Goal: Task Accomplishment & Management: Use online tool/utility

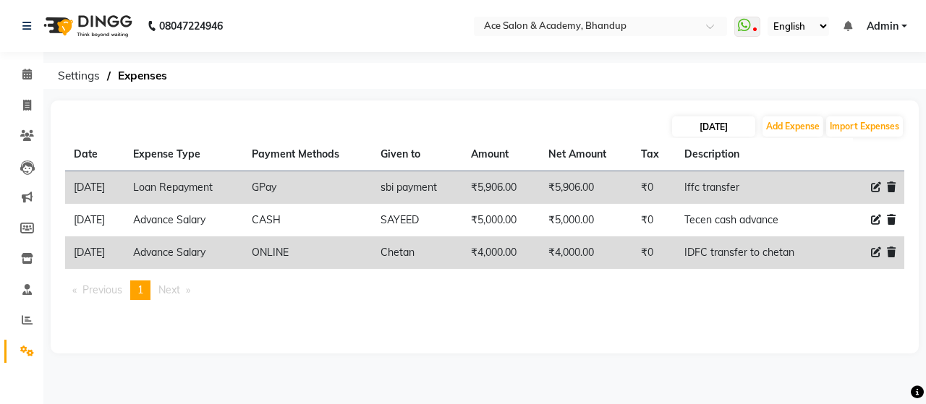
click at [725, 125] on input "[DATE]" at bounding box center [713, 126] width 83 height 20
select select "8"
select select "2025"
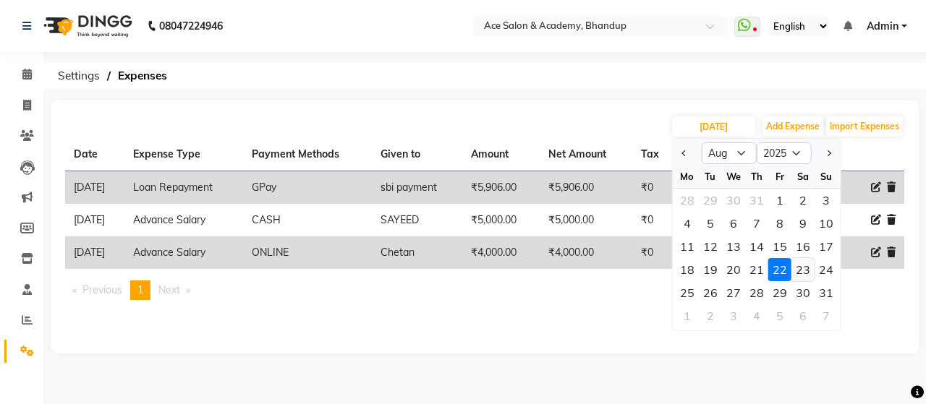
click at [800, 268] on div "23" at bounding box center [802, 269] width 23 height 23
type input "23-08-2025"
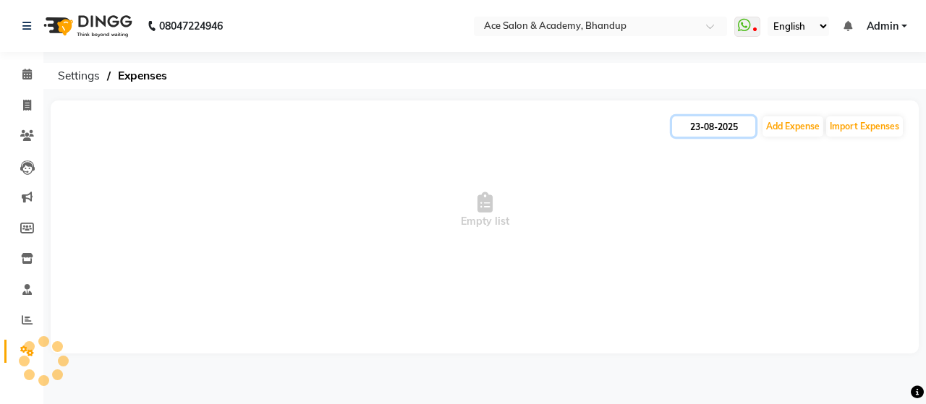
click at [719, 130] on input "23-08-2025" at bounding box center [713, 126] width 83 height 20
select select "8"
select select "2025"
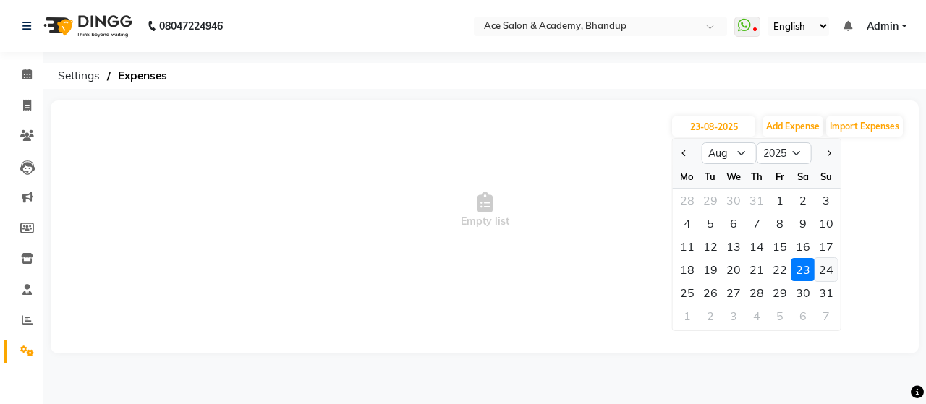
click at [833, 268] on div "24" at bounding box center [825, 269] width 23 height 23
type input "24-08-2025"
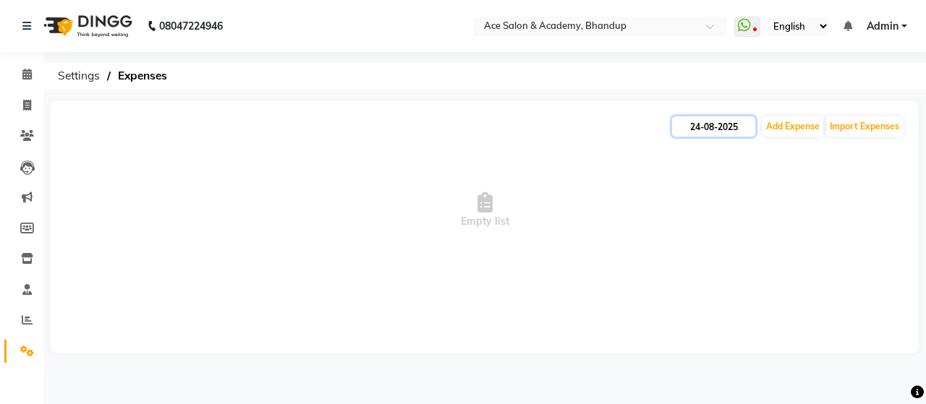
click at [702, 127] on input "24-08-2025" at bounding box center [713, 126] width 83 height 20
select select "8"
select select "2025"
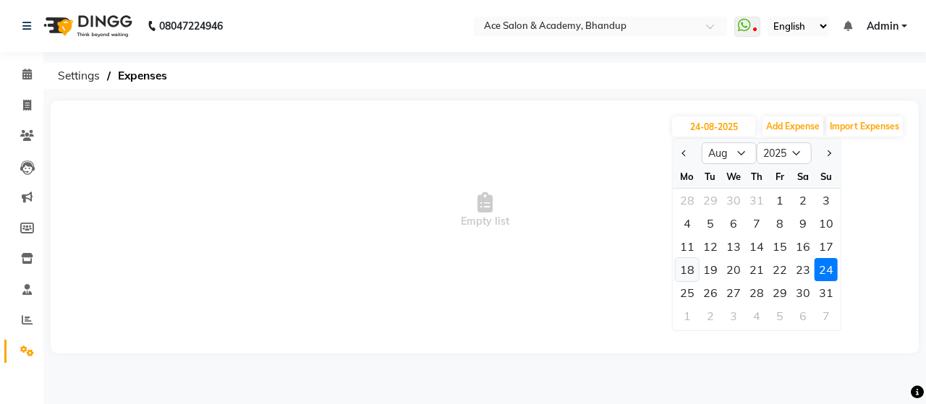
click at [691, 269] on div "18" at bounding box center [687, 269] width 23 height 23
type input "18-08-2025"
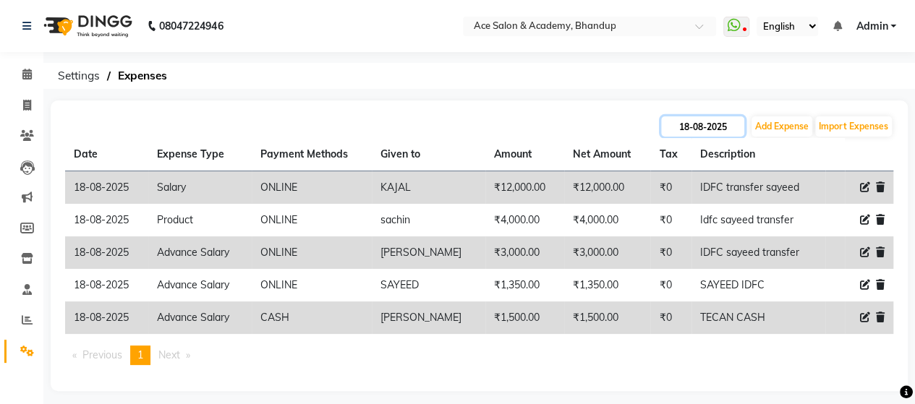
click at [699, 118] on input "18-08-2025" at bounding box center [702, 126] width 83 height 20
select select "8"
select select "2025"
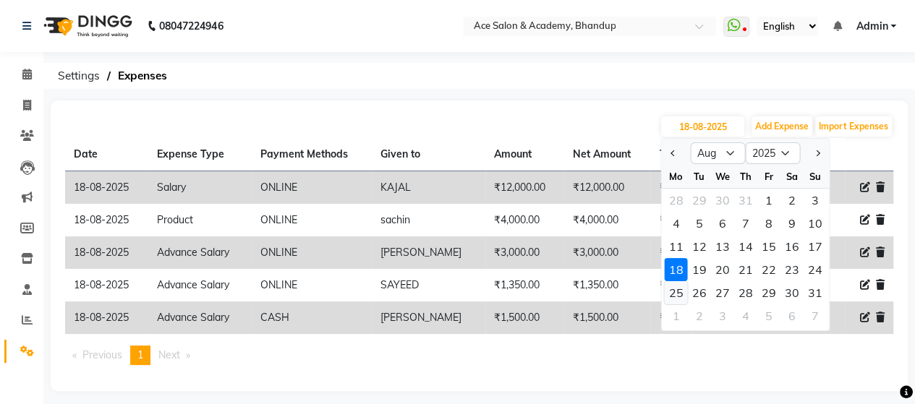
click at [678, 289] on div "25" at bounding box center [675, 292] width 23 height 23
type input "25-08-2025"
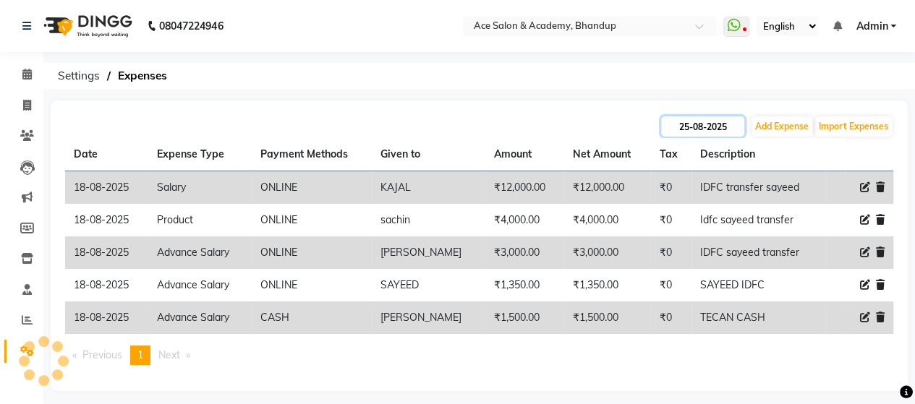
click at [696, 128] on input "25-08-2025" at bounding box center [702, 126] width 83 height 20
select select "8"
select select "2025"
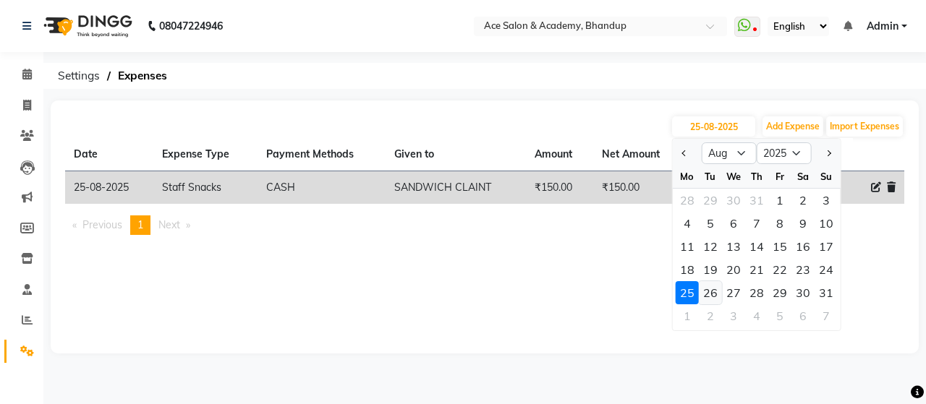
click at [702, 290] on div "26" at bounding box center [710, 292] width 23 height 23
type input "26-08-2025"
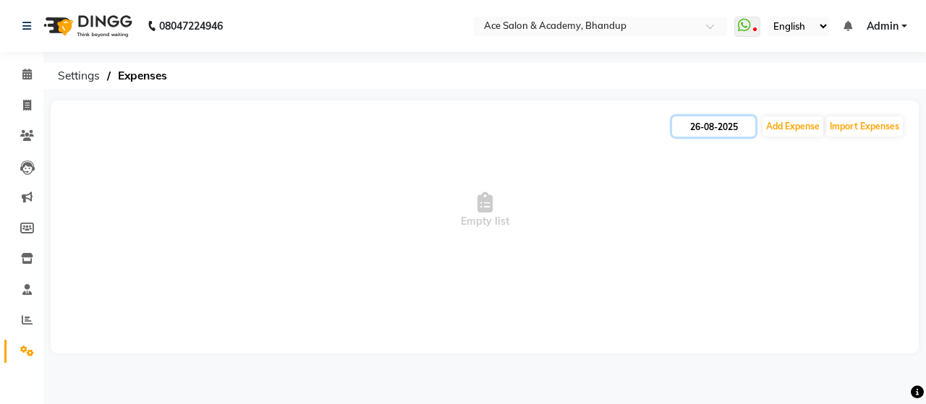
click at [727, 123] on input "26-08-2025" at bounding box center [713, 126] width 83 height 20
select select "8"
select select "2025"
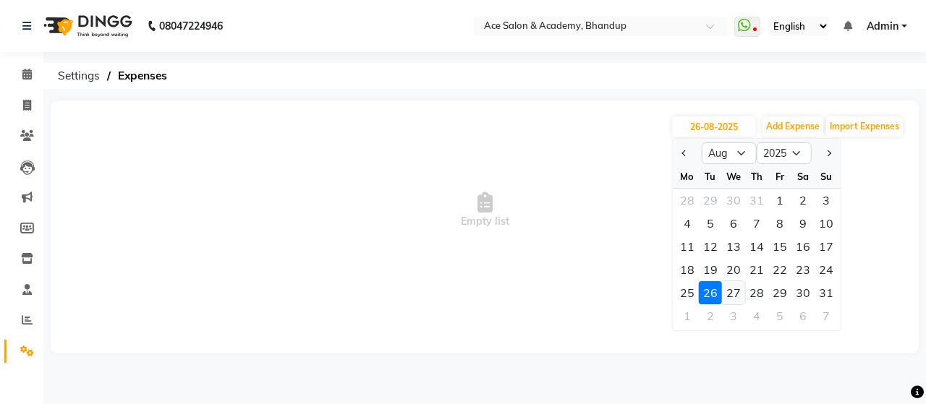
click at [734, 289] on div "27" at bounding box center [733, 292] width 23 height 23
type input "27-08-2025"
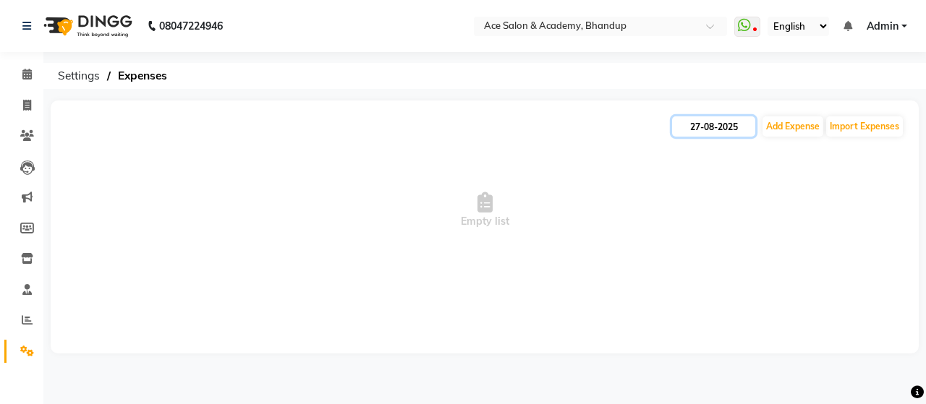
click at [730, 134] on input "27-08-2025" at bounding box center [713, 126] width 83 height 20
select select "8"
select select "2025"
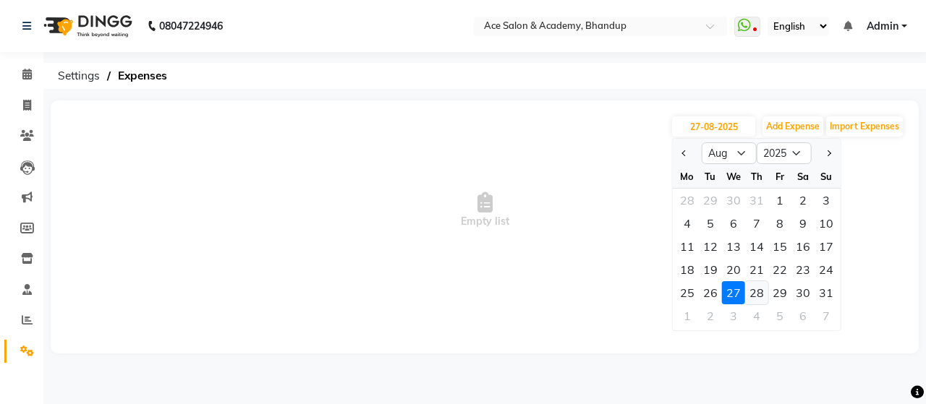
click at [755, 294] on div "28" at bounding box center [756, 292] width 23 height 23
type input "[DATE]"
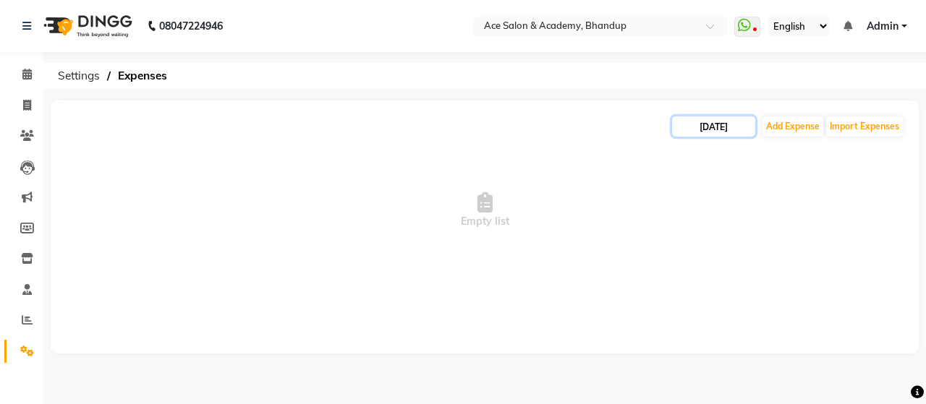
click at [731, 118] on input "[DATE]" at bounding box center [713, 126] width 83 height 20
select select "8"
select select "2025"
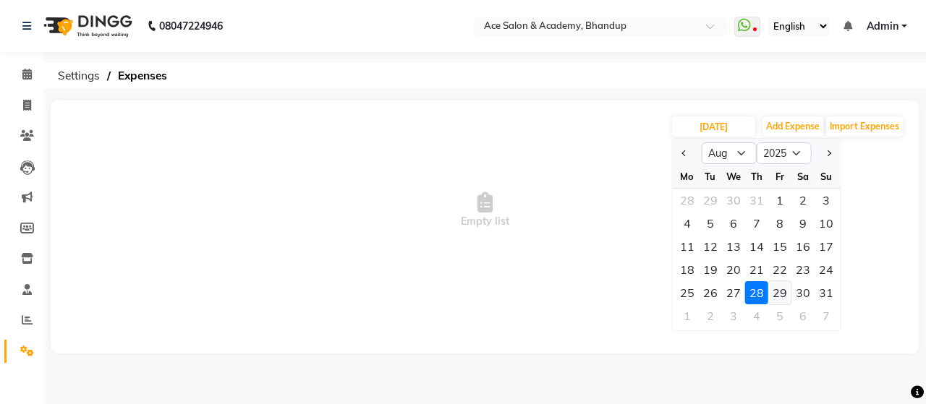
click at [776, 288] on div "29" at bounding box center [779, 292] width 23 height 23
type input "[DATE]"
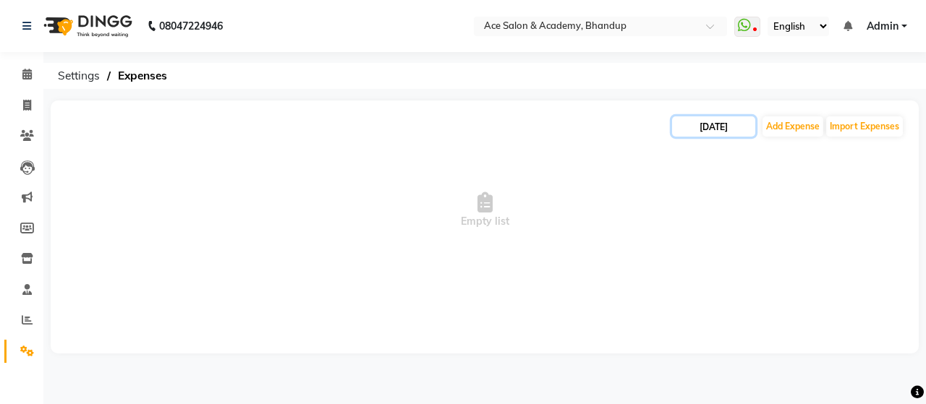
click at [714, 129] on input "[DATE]" at bounding box center [713, 126] width 83 height 20
select select "8"
select select "2025"
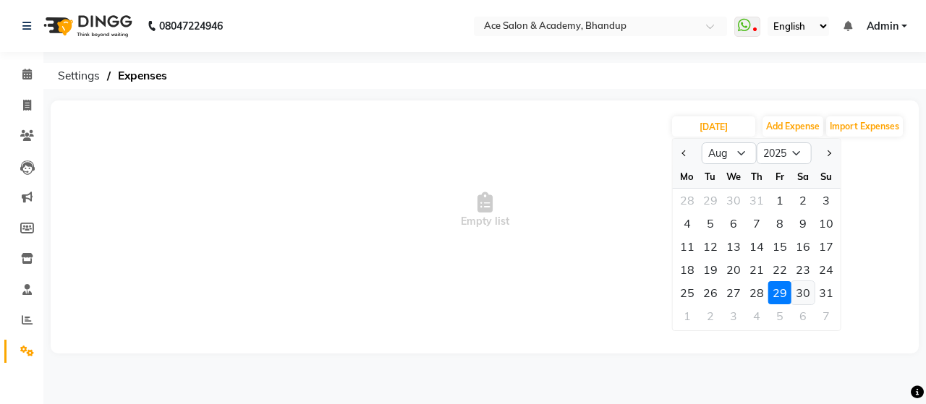
click at [804, 293] on div "30" at bounding box center [802, 292] width 23 height 23
type input "30-08-2025"
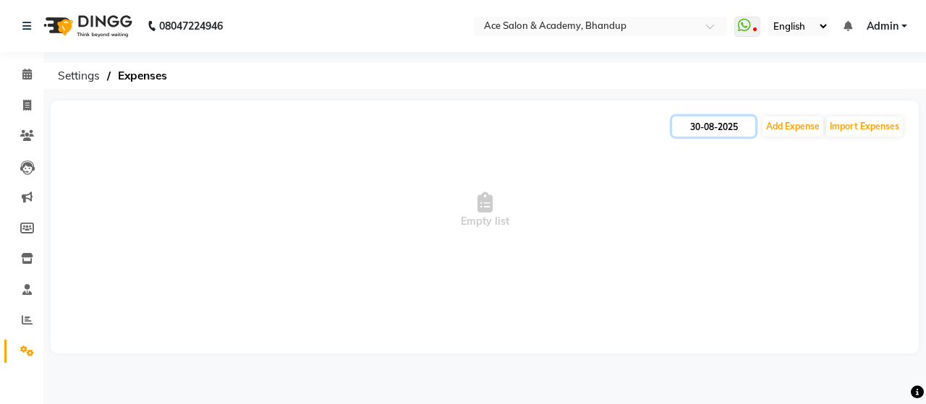
click at [725, 129] on input "30-08-2025" at bounding box center [713, 126] width 83 height 20
select select "8"
select select "2025"
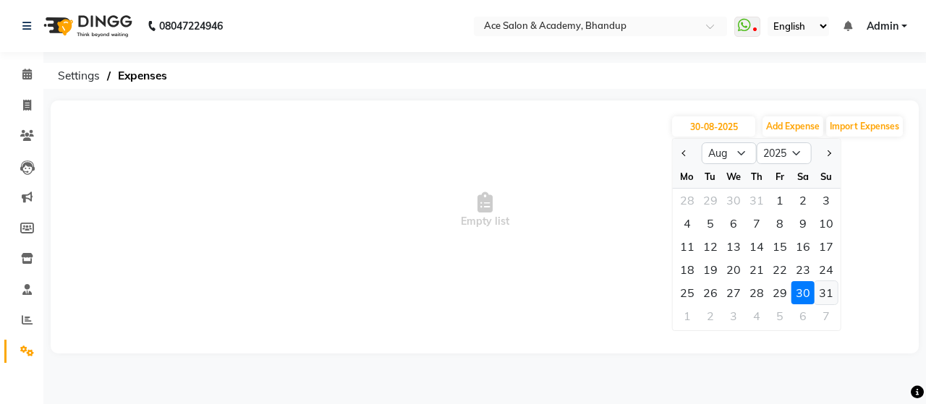
click at [823, 289] on div "31" at bounding box center [825, 292] width 23 height 23
type input "31-08-2025"
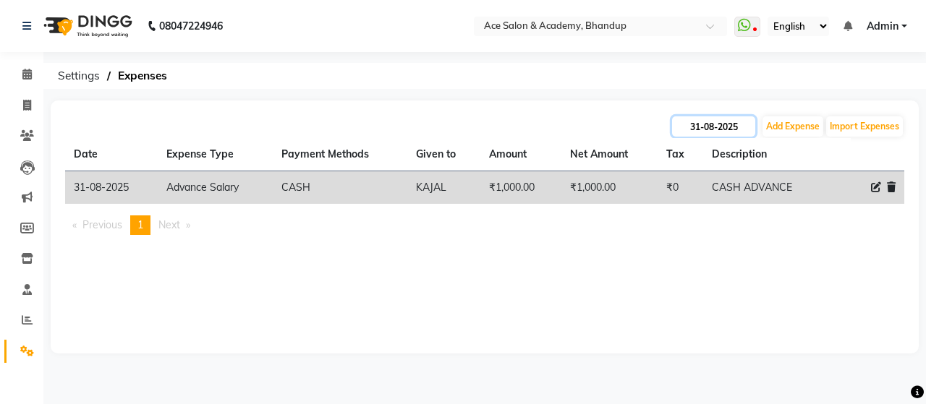
click at [722, 123] on input "31-08-2025" at bounding box center [713, 126] width 83 height 20
select select "8"
select select "2025"
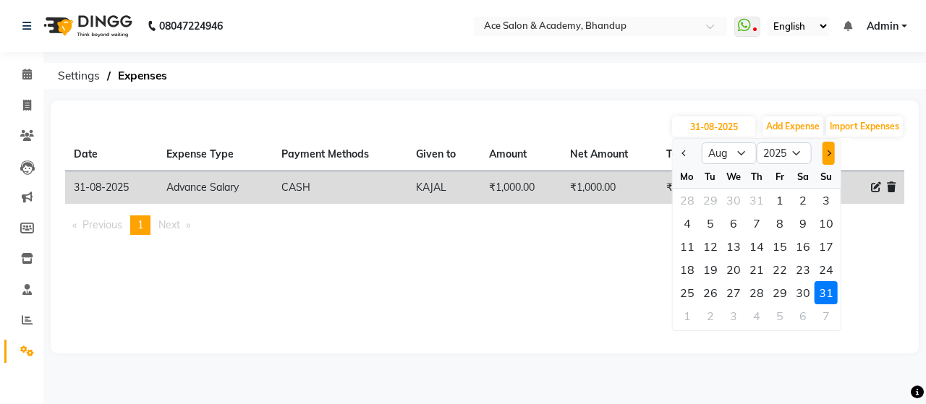
click at [830, 152] on button "Next month" at bounding box center [828, 153] width 12 height 23
select select "9"
click at [686, 203] on div "1" at bounding box center [687, 200] width 23 height 23
type input "01-09-2025"
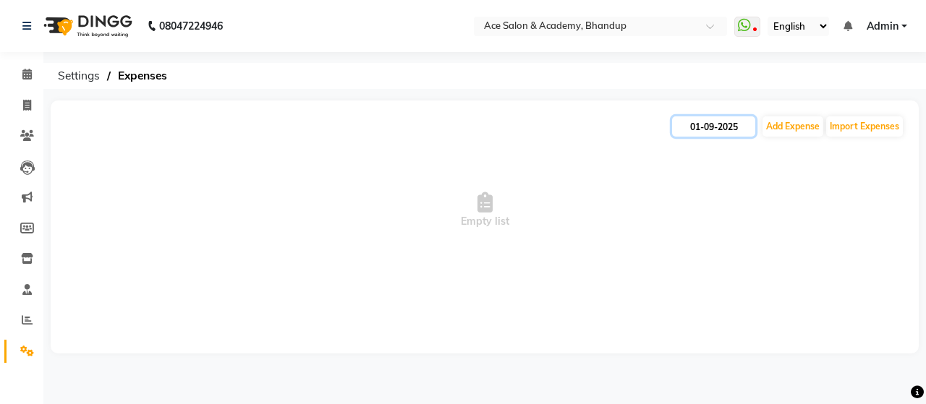
click at [700, 131] on input "01-09-2025" at bounding box center [713, 126] width 83 height 20
select select "9"
select select "2025"
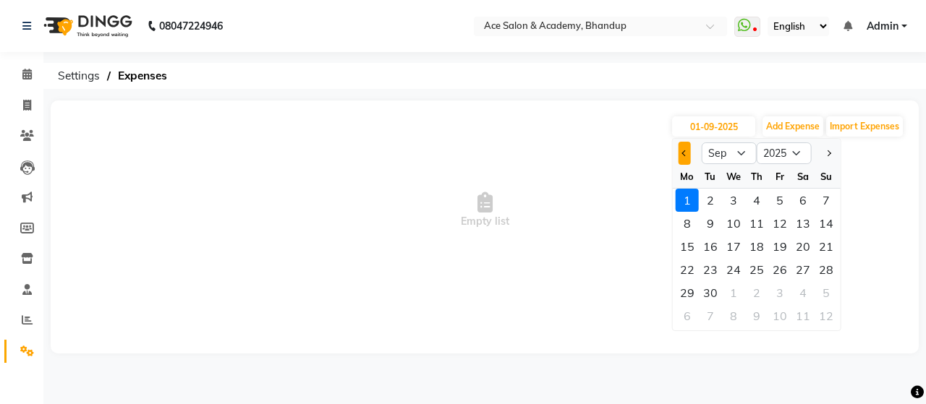
click at [684, 150] on button "Previous month" at bounding box center [684, 153] width 12 height 23
select select "8"
click at [826, 291] on div "31" at bounding box center [825, 292] width 23 height 23
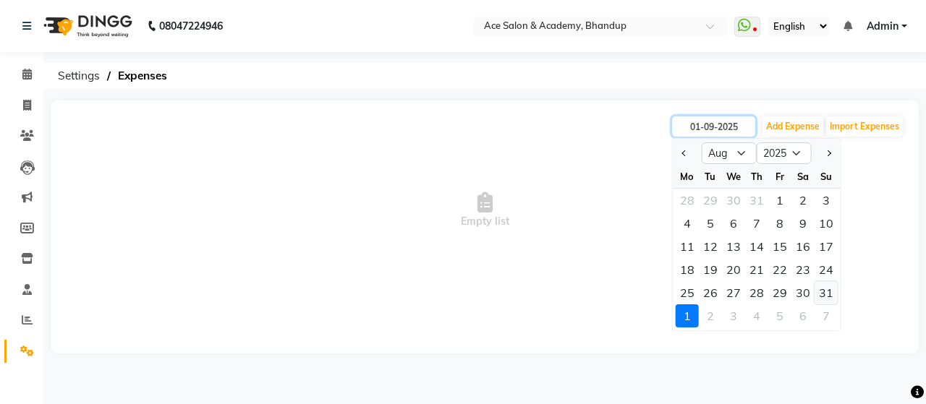
type input "31-08-2025"
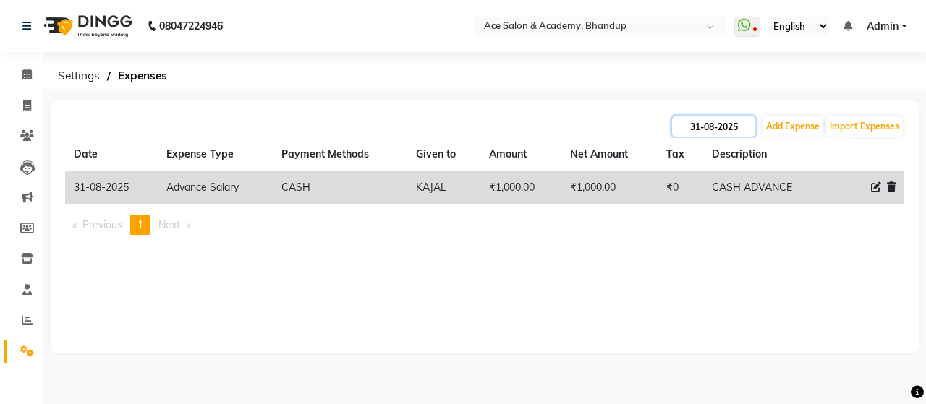
click at [714, 125] on input "31-08-2025" at bounding box center [713, 126] width 83 height 20
select select "8"
select select "2025"
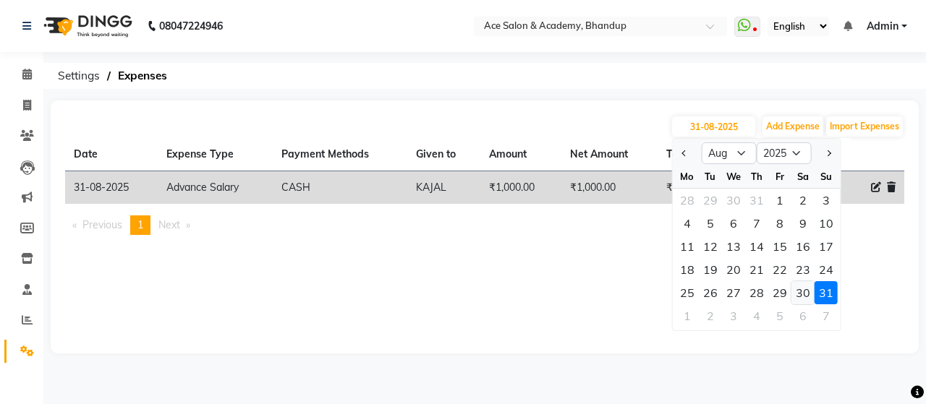
click at [800, 291] on div "30" at bounding box center [802, 292] width 23 height 23
type input "30-08-2025"
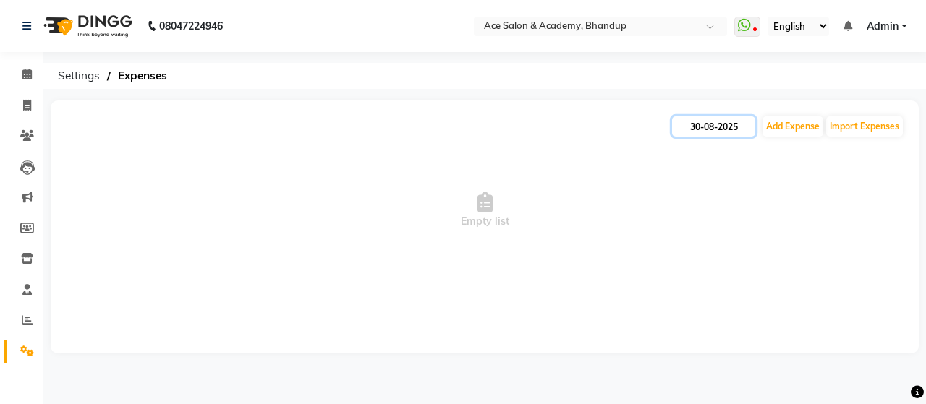
click at [704, 129] on input "30-08-2025" at bounding box center [713, 126] width 83 height 20
select select "8"
select select "2025"
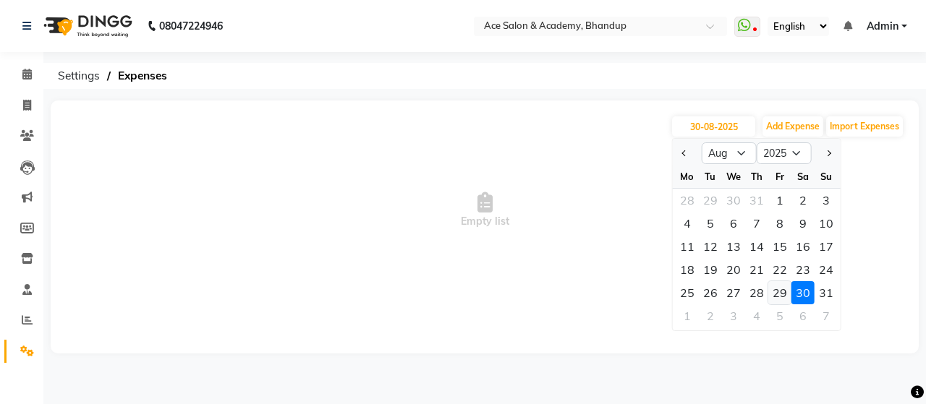
click at [781, 291] on div "29" at bounding box center [779, 292] width 23 height 23
type input "[DATE]"
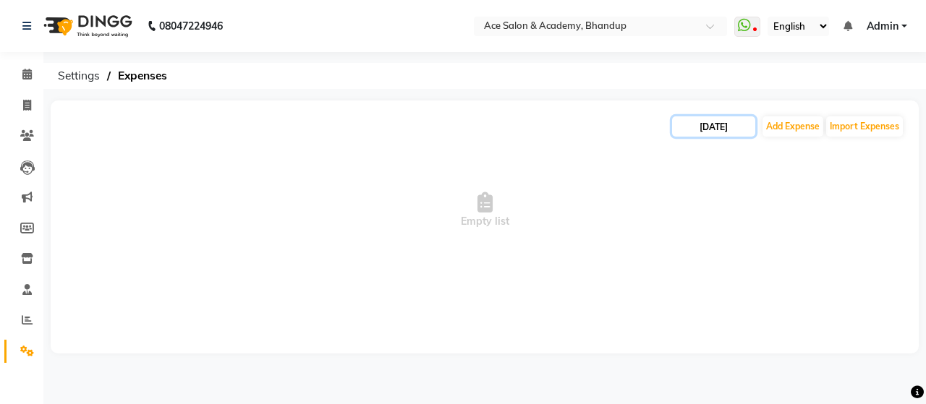
click at [731, 131] on input "[DATE]" at bounding box center [713, 126] width 83 height 20
select select "8"
select select "2025"
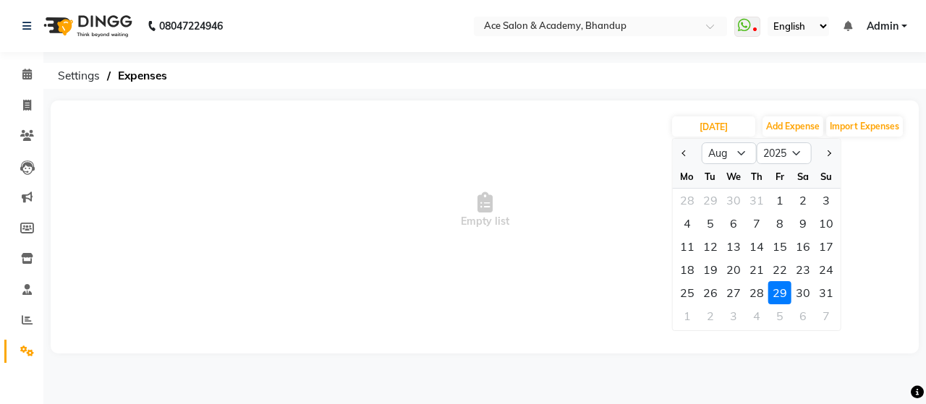
click at [754, 289] on div "28" at bounding box center [756, 292] width 23 height 23
type input "[DATE]"
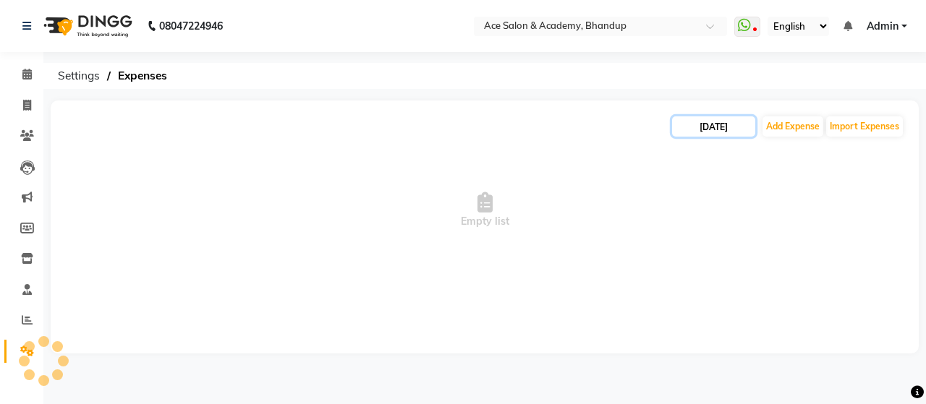
click at [707, 125] on input "[DATE]" at bounding box center [713, 126] width 83 height 20
select select "8"
select select "2025"
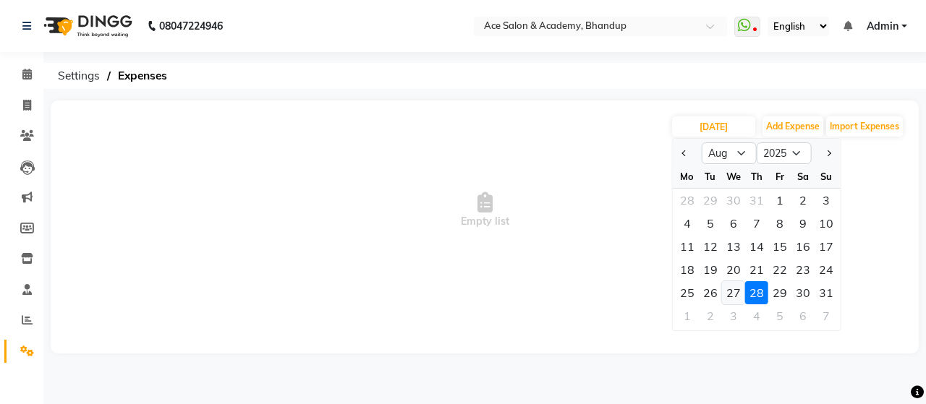
click at [737, 289] on div "27" at bounding box center [733, 292] width 23 height 23
type input "27-08-2025"
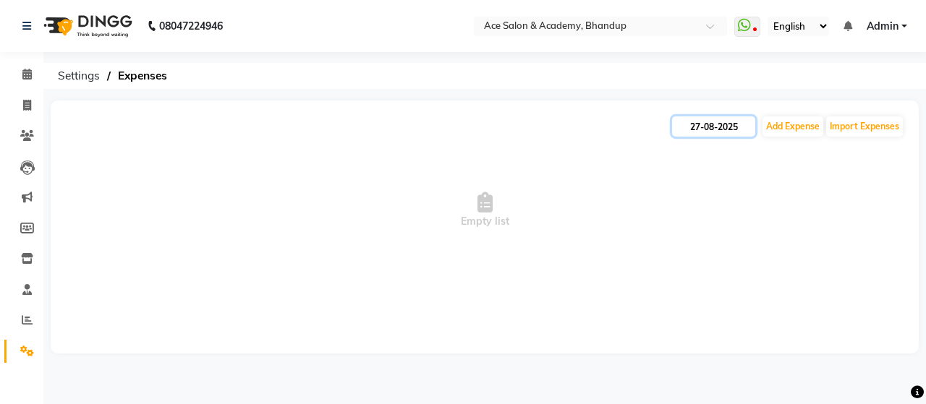
click at [721, 124] on input "27-08-2025" at bounding box center [713, 126] width 83 height 20
select select "8"
select select "2025"
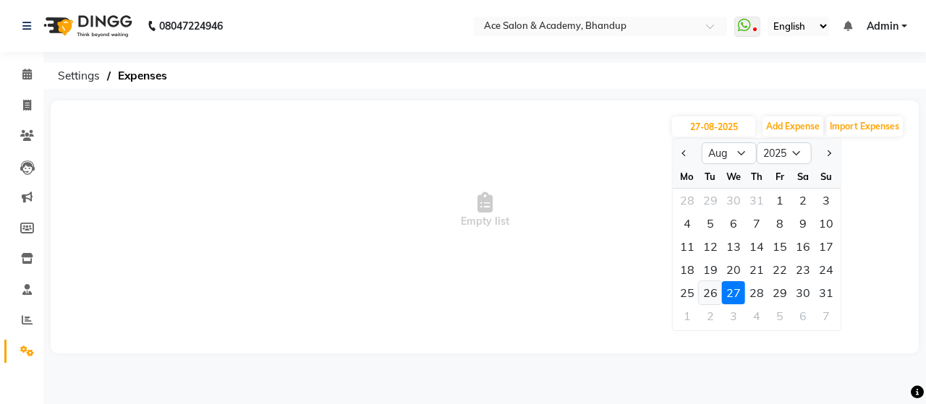
click at [713, 289] on div "26" at bounding box center [710, 292] width 23 height 23
type input "26-08-2025"
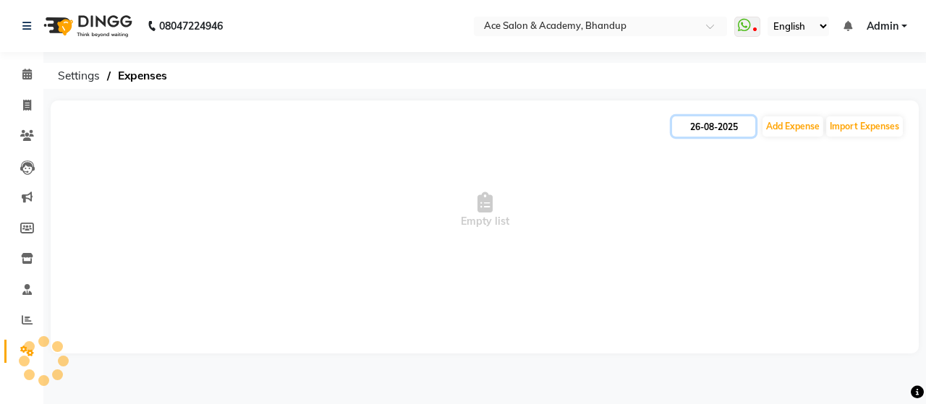
click at [703, 127] on input "26-08-2025" at bounding box center [713, 126] width 83 height 20
select select "8"
select select "2025"
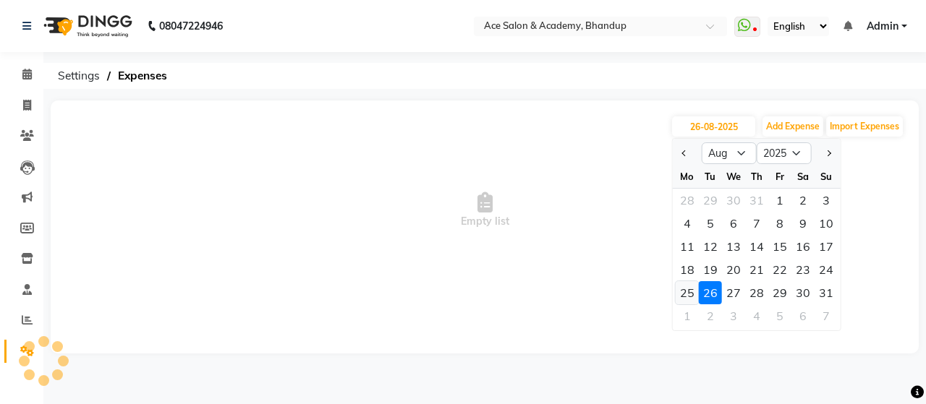
click at [694, 291] on div "25" at bounding box center [687, 292] width 23 height 23
type input "25-08-2025"
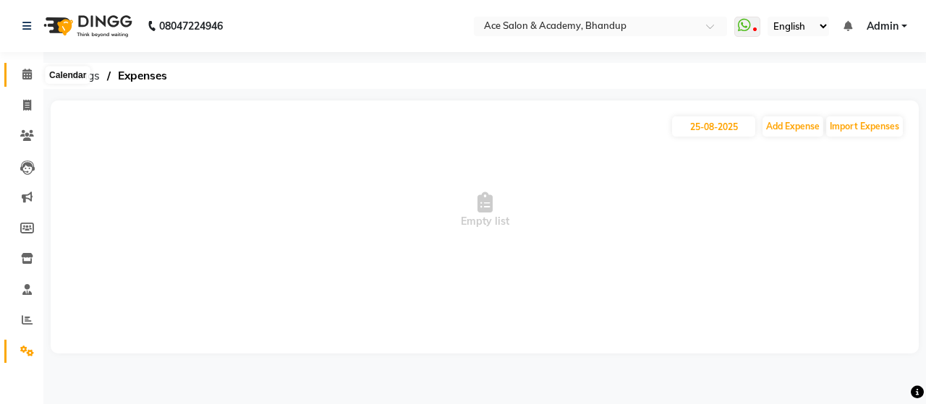
click at [30, 75] on icon at bounding box center [26, 74] width 9 height 11
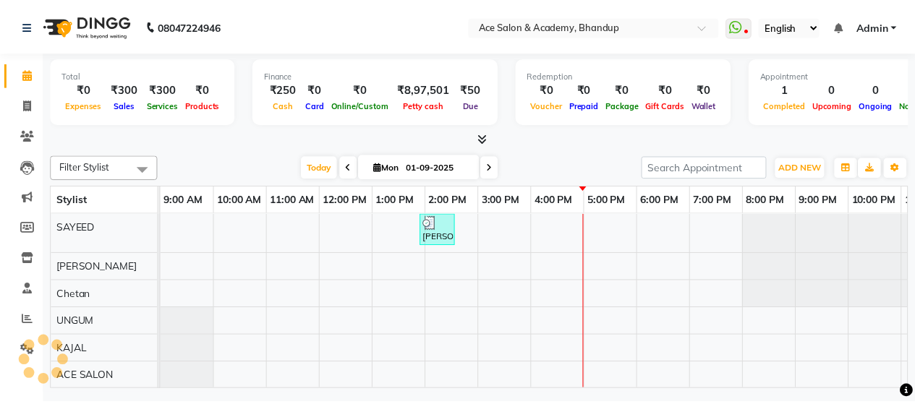
scroll to position [0, 46]
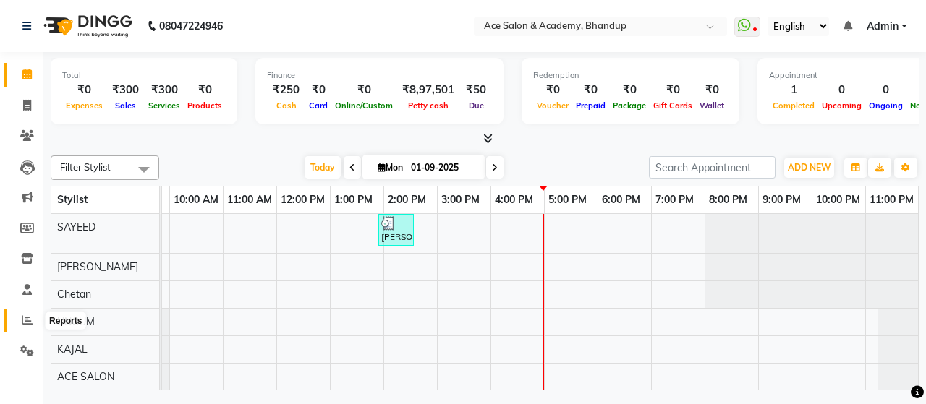
click at [27, 314] on span at bounding box center [26, 320] width 25 height 17
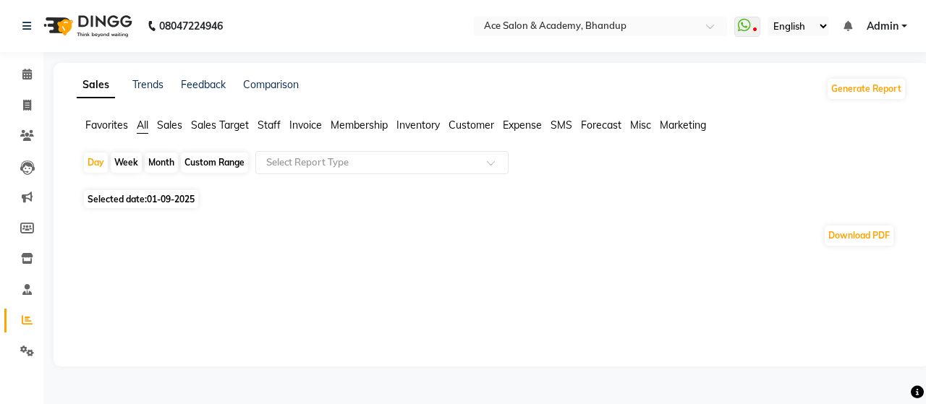
click at [162, 166] on div "Month" at bounding box center [161, 163] width 33 height 20
select select "9"
select select "2025"
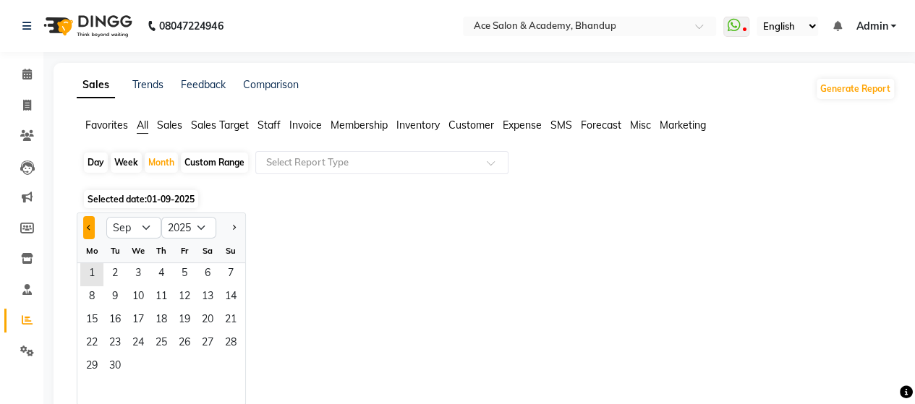
click at [93, 223] on button "Previous month" at bounding box center [89, 227] width 12 height 23
select select "8"
click at [182, 269] on span "1" at bounding box center [184, 274] width 23 height 23
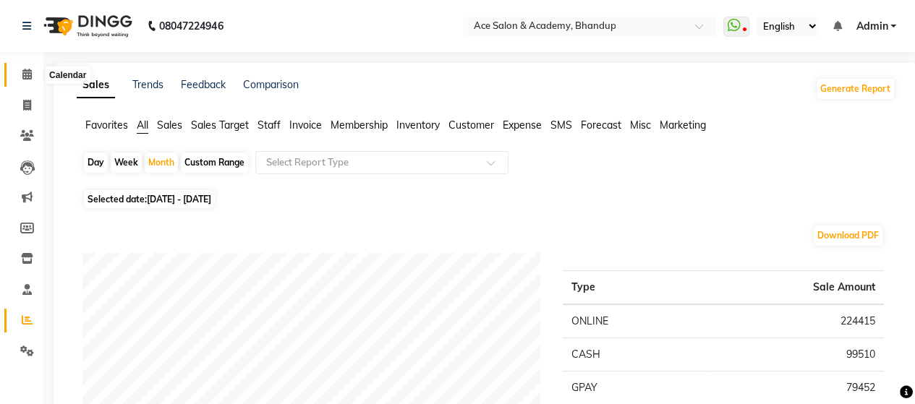
click at [24, 79] on icon at bounding box center [26, 74] width 9 height 11
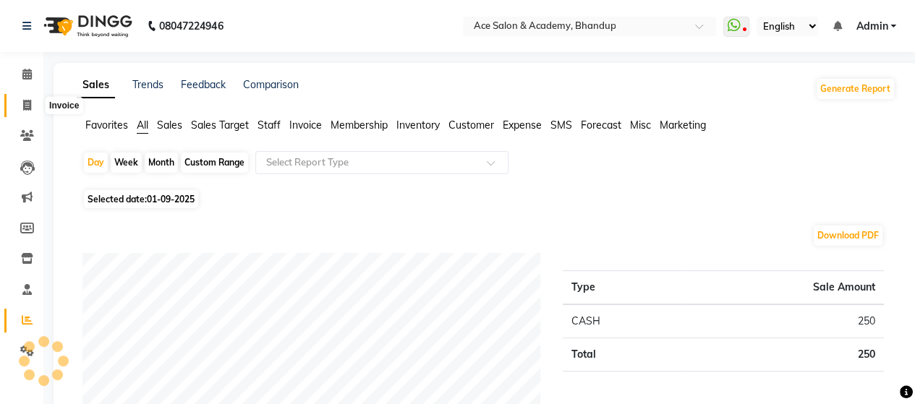
click at [25, 105] on icon at bounding box center [27, 105] width 8 height 11
select select "service"
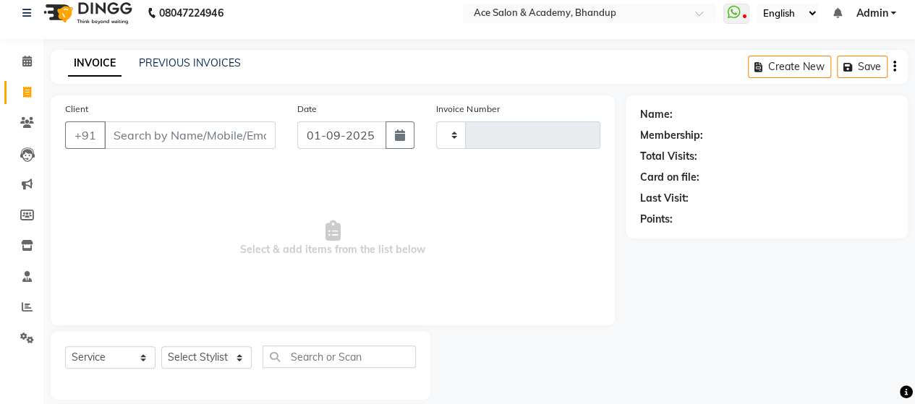
scroll to position [30, 0]
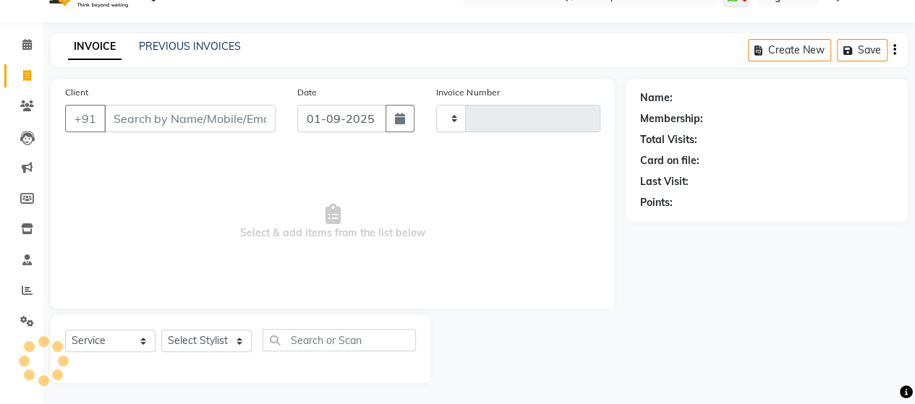
type input "1533"
select select "5800"
click at [202, 50] on link "PREVIOUS INVOICES" at bounding box center [190, 46] width 102 height 13
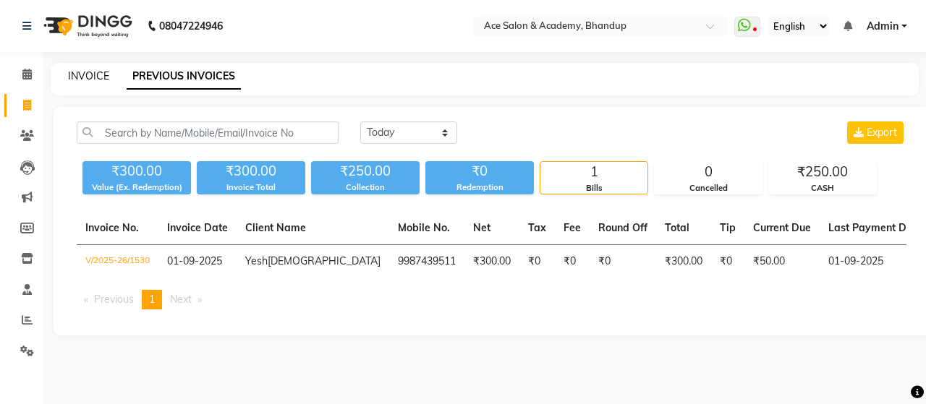
click at [82, 74] on link "INVOICE" at bounding box center [88, 75] width 41 height 13
select select "service"
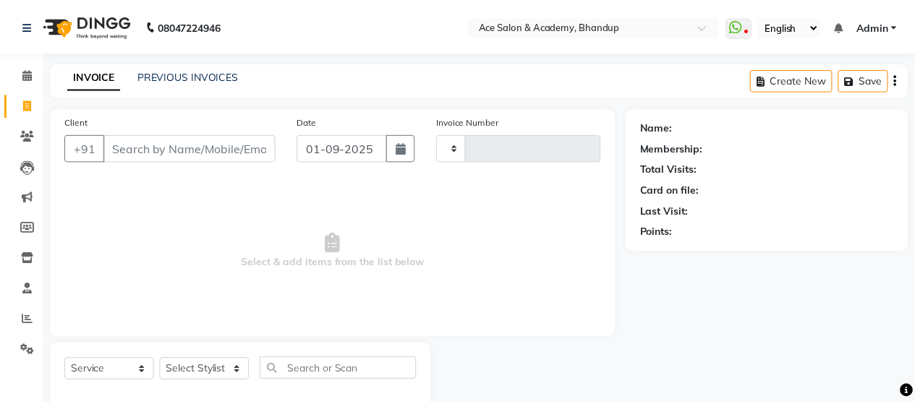
scroll to position [30, 0]
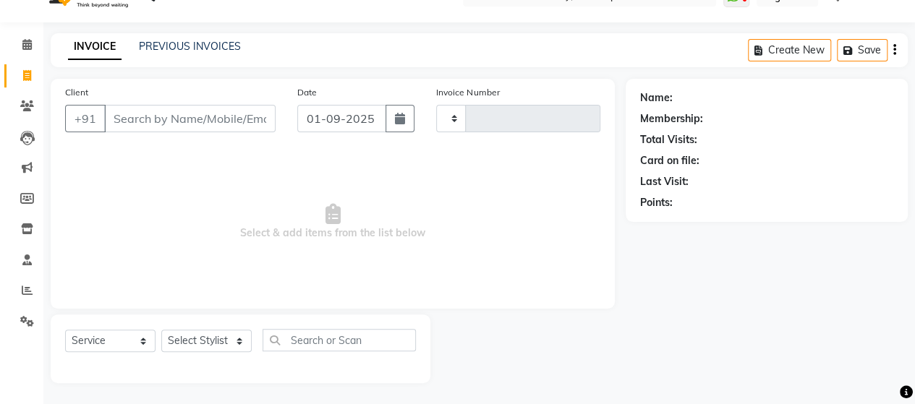
type input "1533"
select select "5800"
